Goal: Task Accomplishment & Management: Use online tool/utility

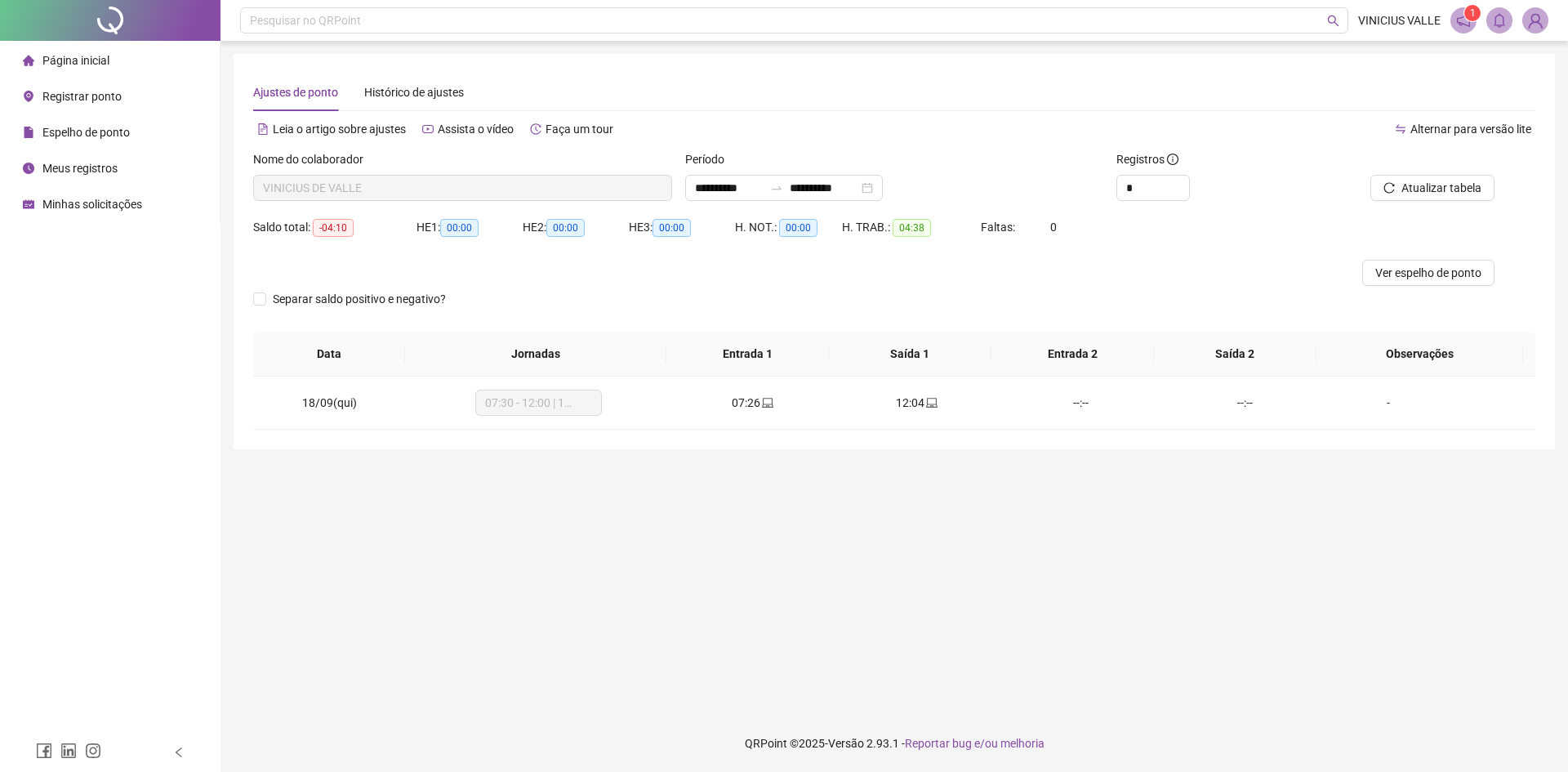
click at [77, 99] on span "Registrar ponto" at bounding box center [82, 96] width 79 height 13
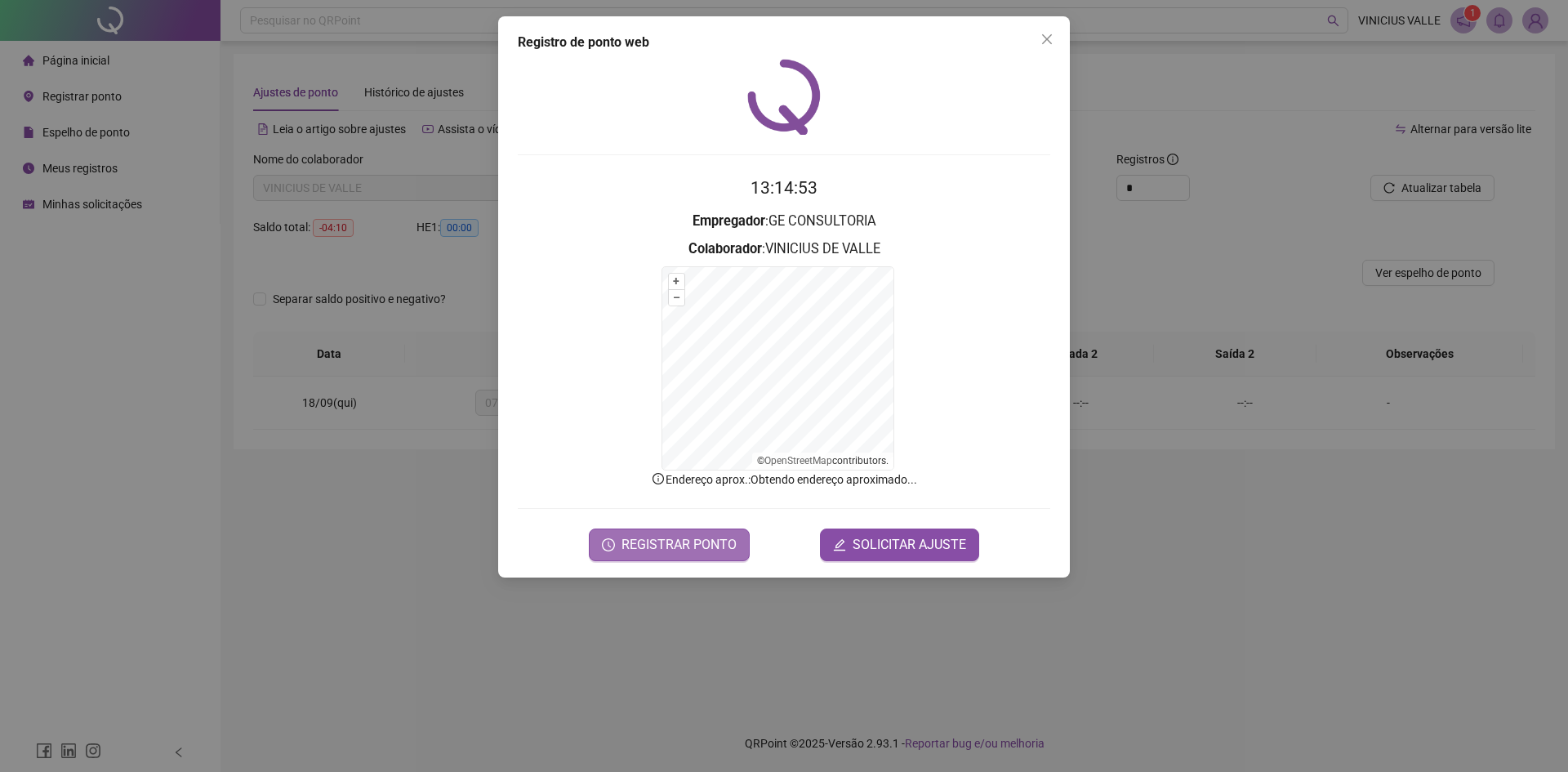
click at [674, 535] on span "REGISTRAR PONTO" at bounding box center [679, 545] width 115 height 20
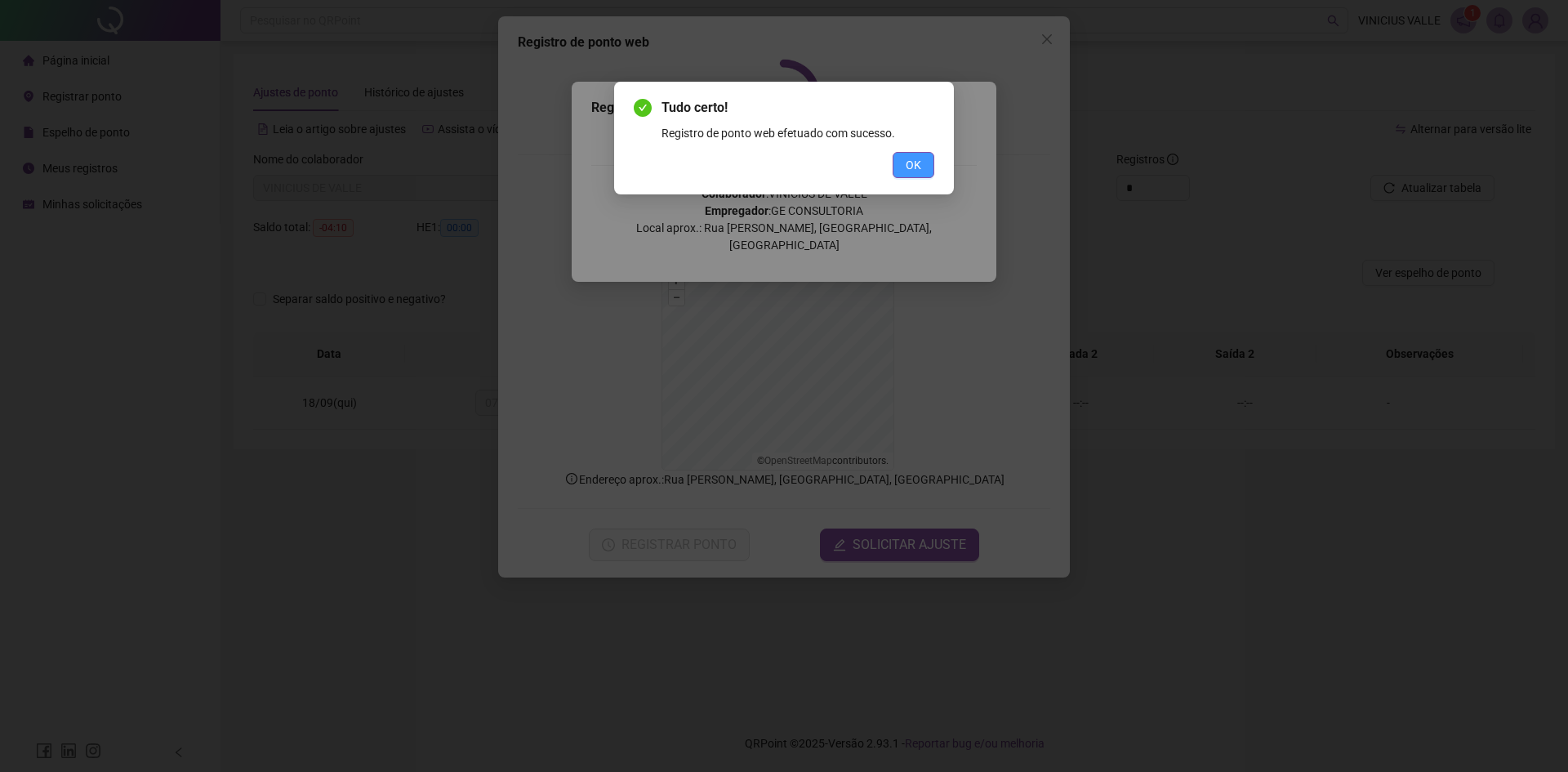
click at [916, 177] on button "OK" at bounding box center [913, 165] width 42 height 26
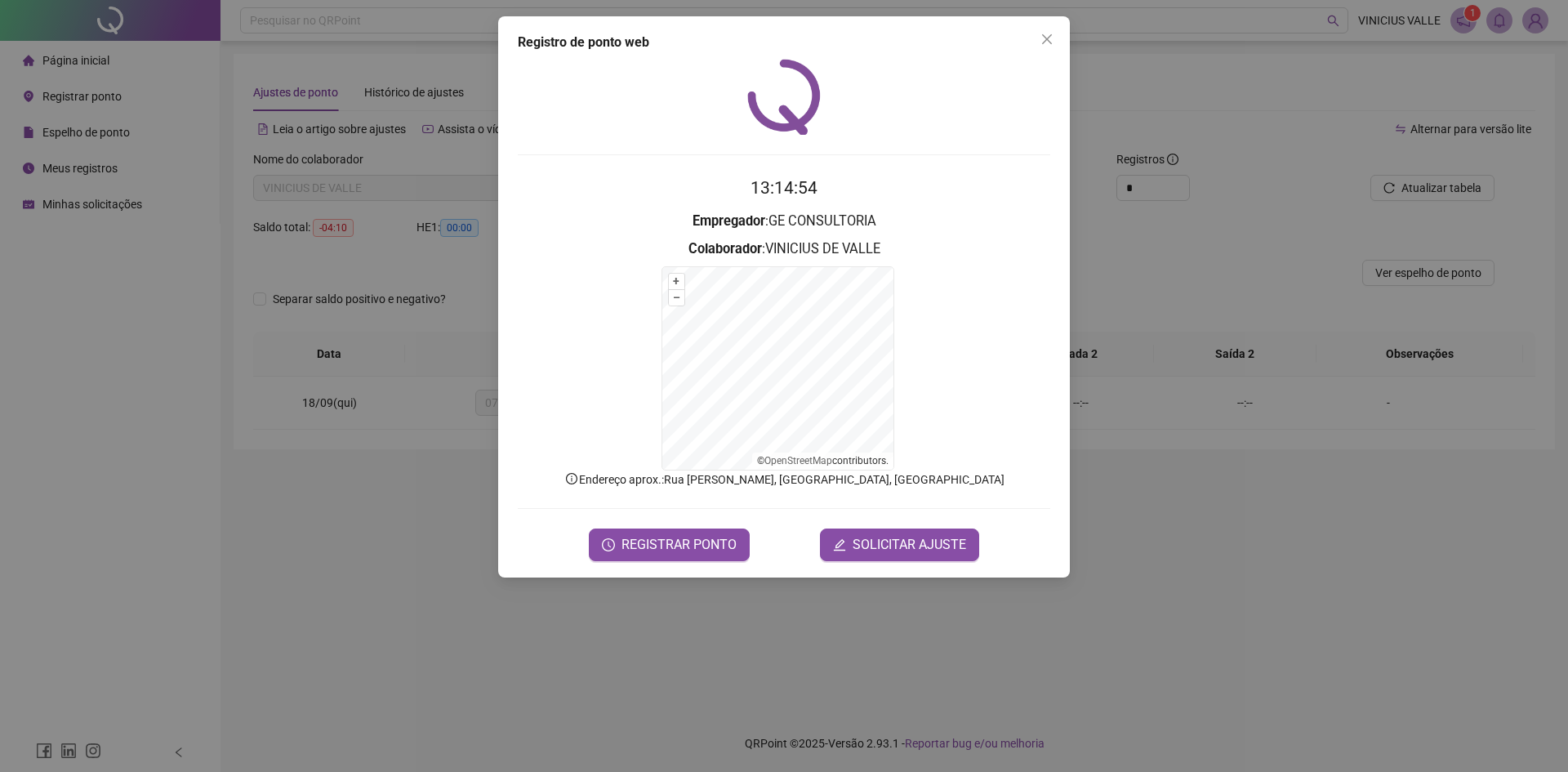
click at [1032, 46] on div "Registro de ponto web" at bounding box center [784, 43] width 532 height 20
click at [1042, 41] on icon "close" at bounding box center [1047, 40] width 13 height 13
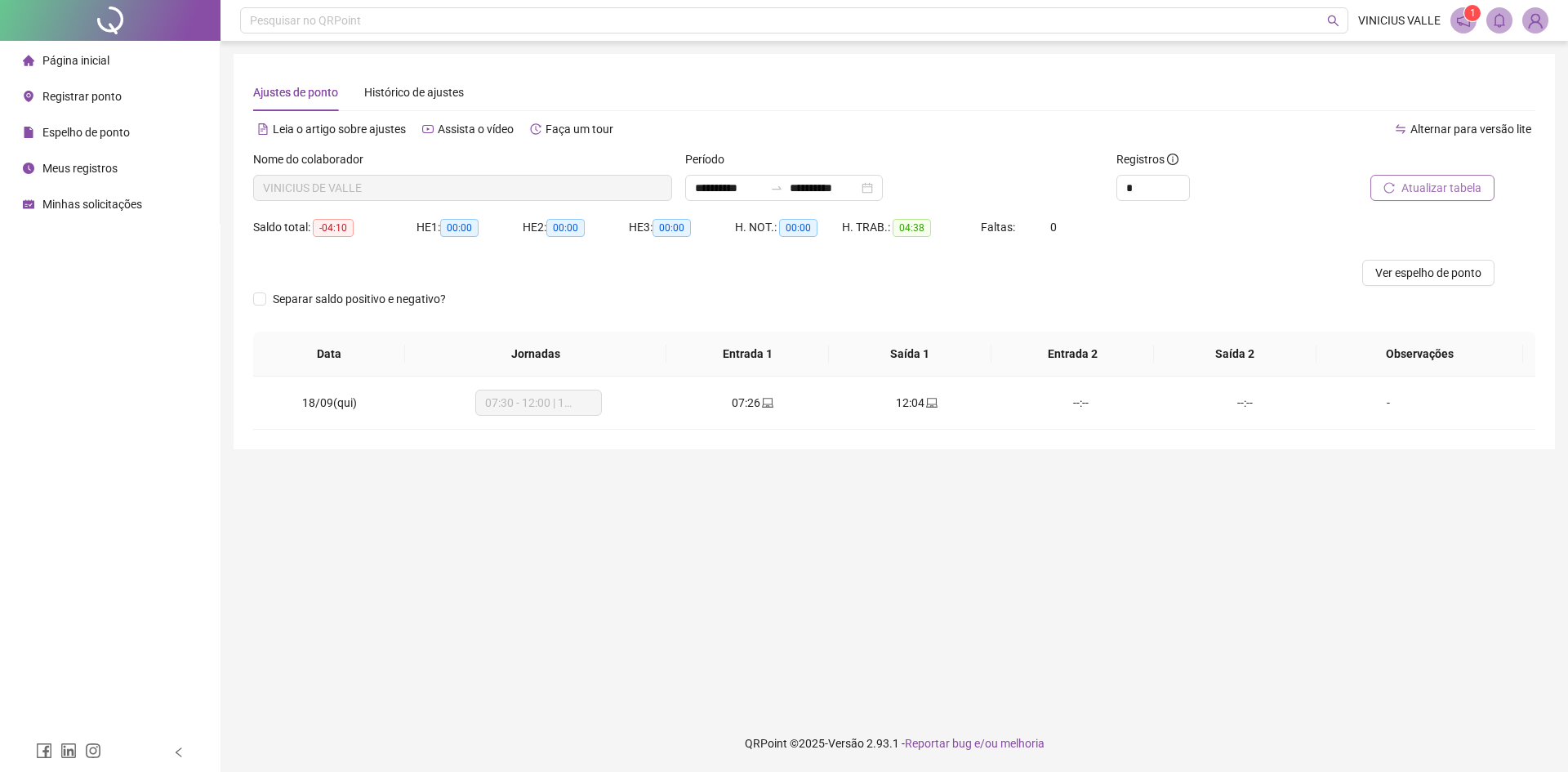
click at [1425, 186] on span "Atualizar tabela" at bounding box center [1441, 188] width 80 height 18
